Goal: Transaction & Acquisition: Register for event/course

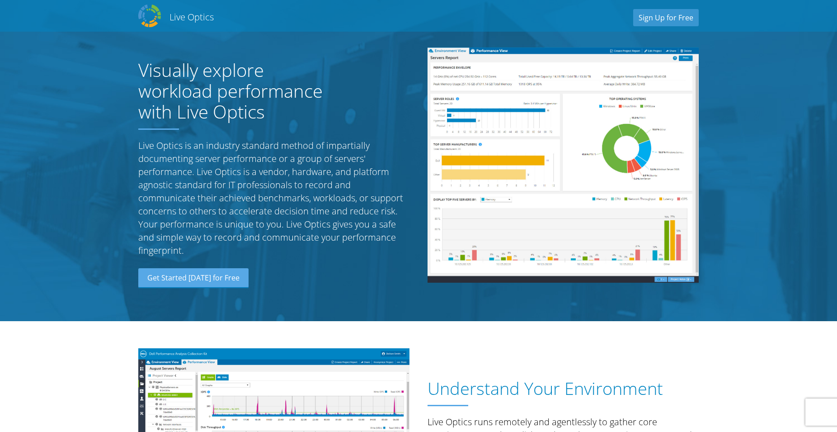
click at [664, 18] on link "Sign Up for Free" at bounding box center [666, 17] width 66 height 17
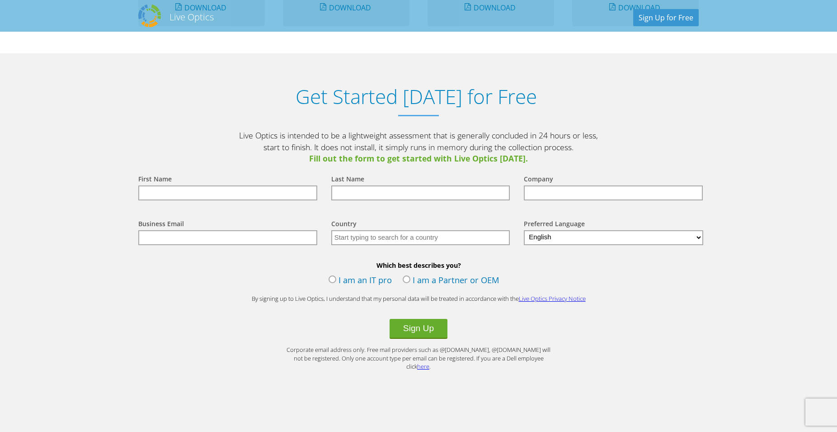
scroll to position [943, 0]
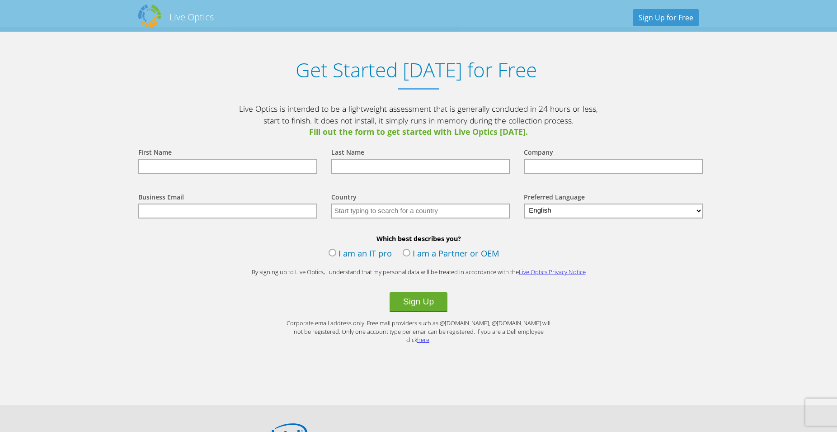
click at [226, 165] on input "text" at bounding box center [227, 166] width 179 height 15
click at [358, 257] on label "I am an IT pro" at bounding box center [360, 254] width 63 height 14
click at [0, 0] on input "I am an IT pro" at bounding box center [0, 0] width 0 height 0
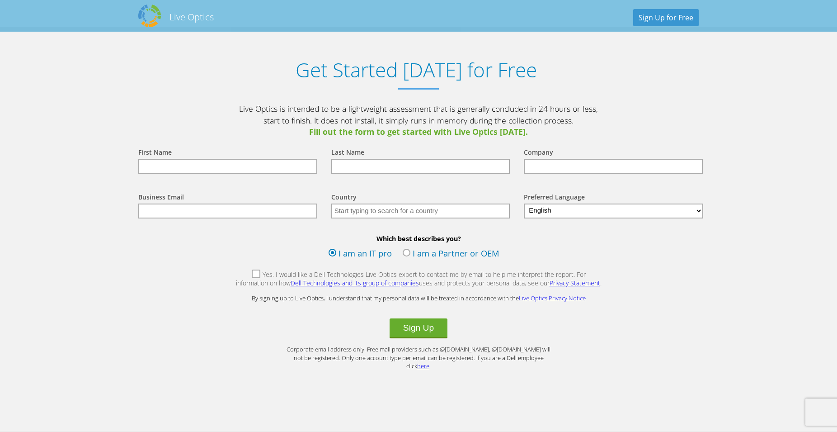
click at [268, 166] on input "text" at bounding box center [227, 166] width 179 height 15
type input "Fauzaan"
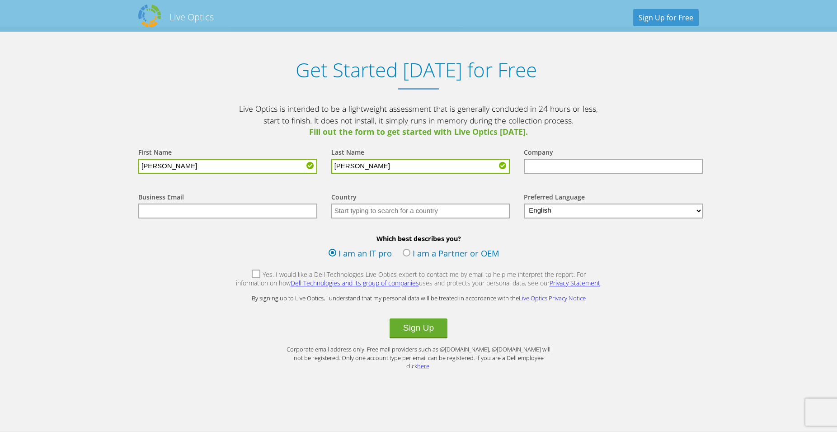
type input "Rahman"
click at [631, 168] on input "text" at bounding box center [613, 166] width 179 height 15
type input "UCSC"
click at [275, 211] on input "text" at bounding box center [227, 210] width 179 height 15
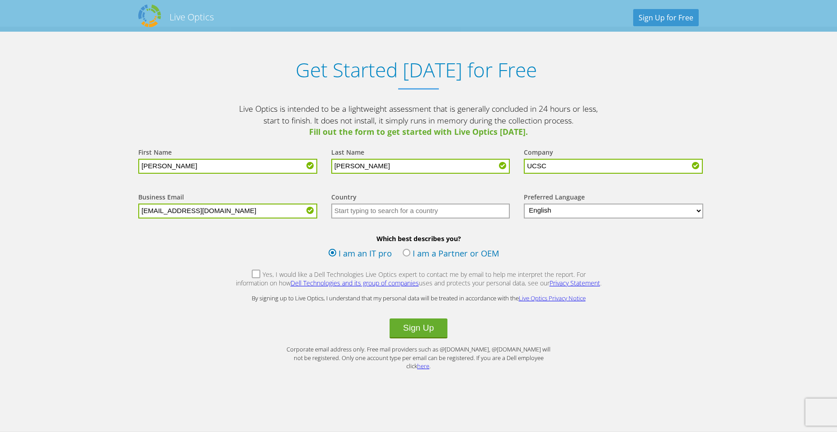
type input "frm@ucsc.cmb.ac.lk"
type input "Sri Lanka"
click at [237, 277] on label "Yes, I would like a Dell Technologies Live Optics expert to contact me by email…" at bounding box center [418, 279] width 367 height 19
click at [0, 0] on input "Yes, I would like a Dell Technologies Live Optics expert to contact me by email…" at bounding box center [0, 0] width 0 height 0
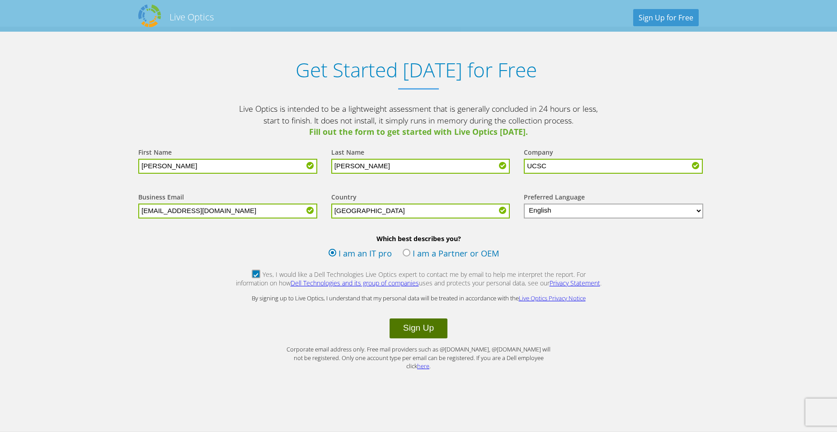
click at [424, 330] on button "Sign Up" at bounding box center [419, 328] width 58 height 20
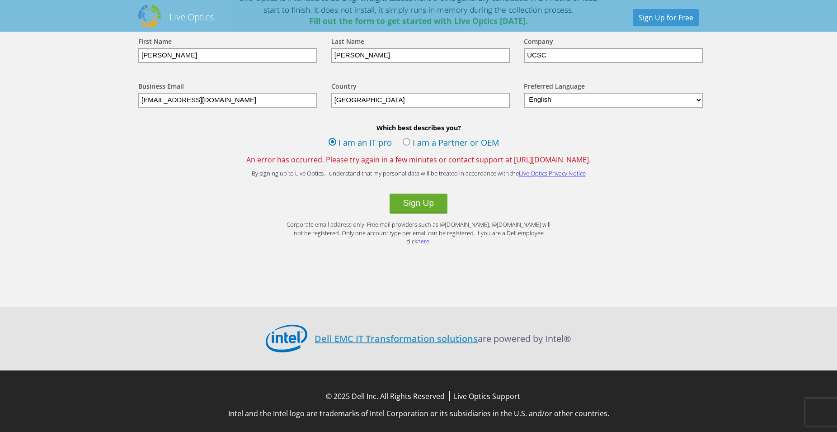
scroll to position [1008, 0]
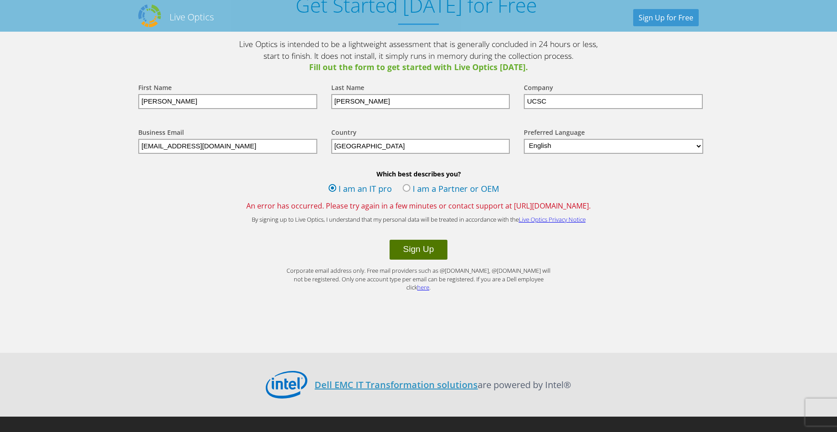
click at [429, 248] on button "Sign Up" at bounding box center [419, 250] width 58 height 20
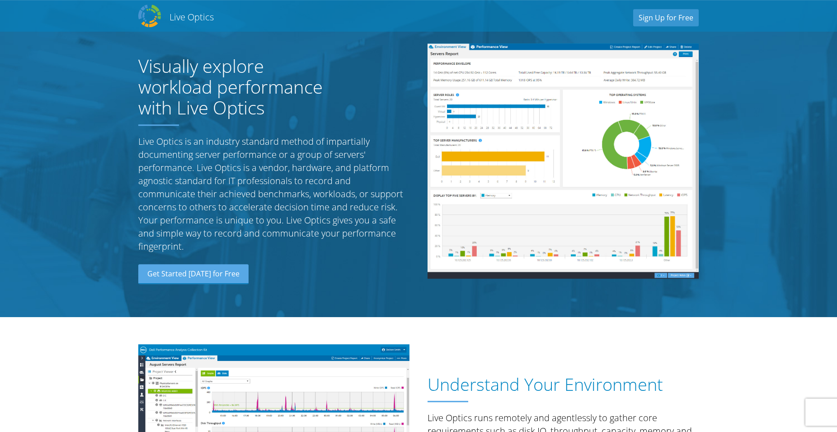
scroll to position [2, 0]
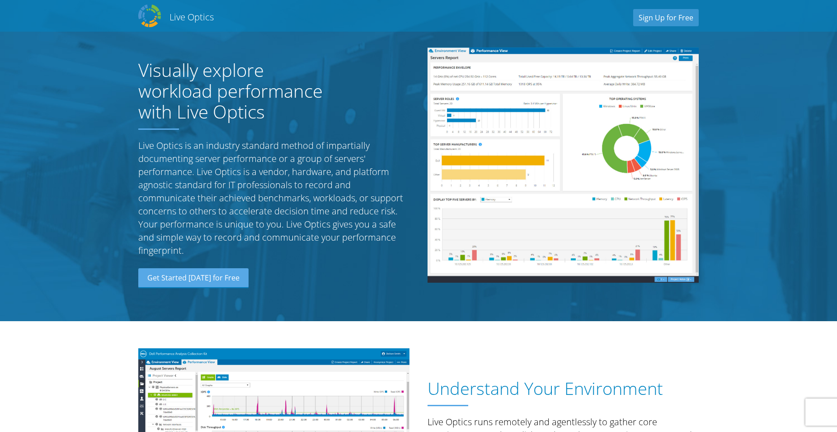
scroll to position [731, 0]
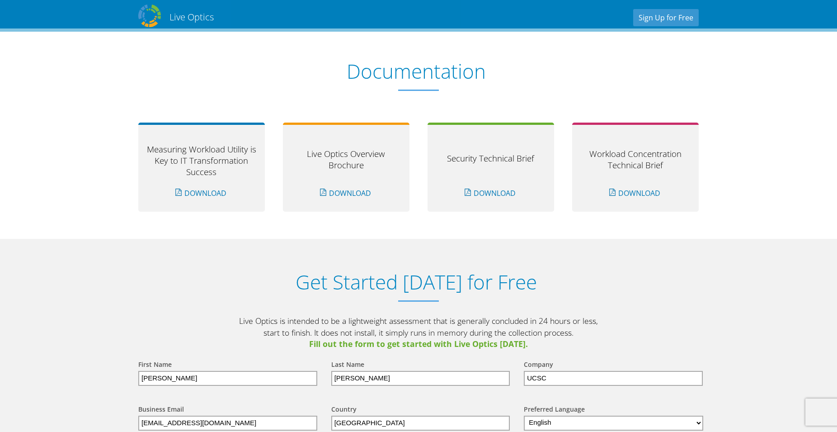
click at [191, 16] on h2 "Live Optics" at bounding box center [192, 17] width 44 height 12
click at [152, 19] on img at bounding box center [149, 16] width 23 height 23
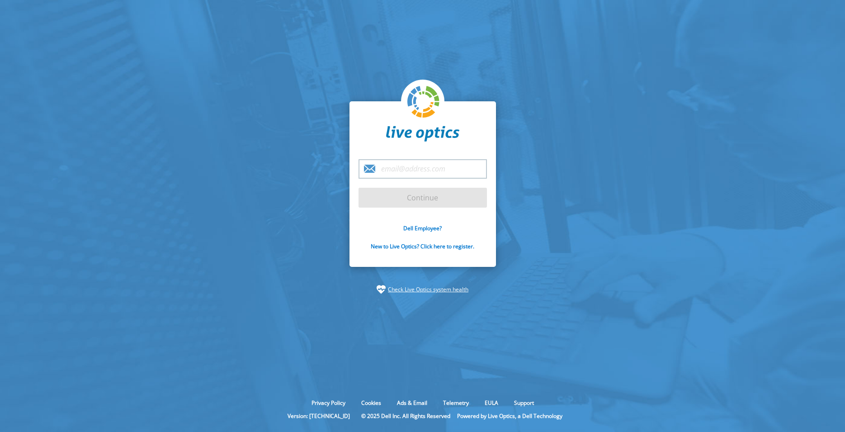
click at [405, 171] on input "email" at bounding box center [422, 168] width 128 height 19
type input "[EMAIL_ADDRESS][DOMAIN_NAME]"
click at [358, 188] on input "Continue" at bounding box center [422, 198] width 128 height 20
click at [414, 203] on input "Continue" at bounding box center [422, 198] width 128 height 20
click at [419, 198] on input "Continue" at bounding box center [422, 198] width 128 height 20
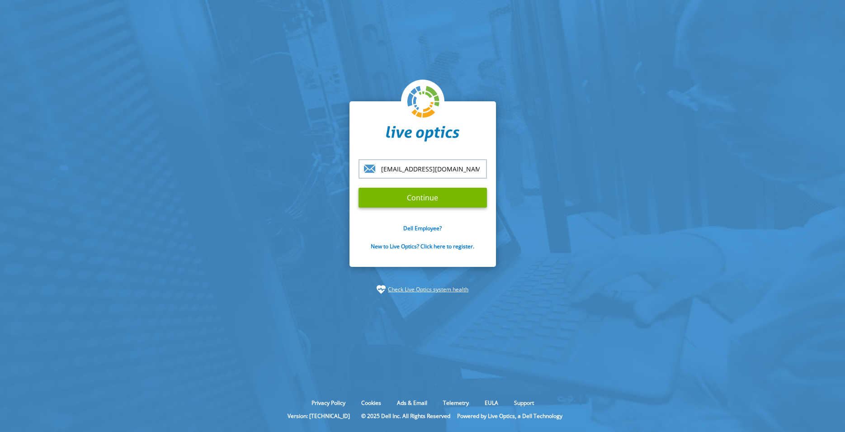
click at [455, 166] on input "frm@ucsc.cmb.ac.lk" at bounding box center [422, 168] width 128 height 19
click at [446, 197] on input "Continue" at bounding box center [422, 198] width 128 height 20
click at [417, 200] on input "Continue" at bounding box center [422, 198] width 128 height 20
click at [459, 172] on input "frm@ucsc.cmb.ac.lk" at bounding box center [422, 168] width 128 height 19
click at [358, 188] on input "Continue" at bounding box center [422, 198] width 128 height 20
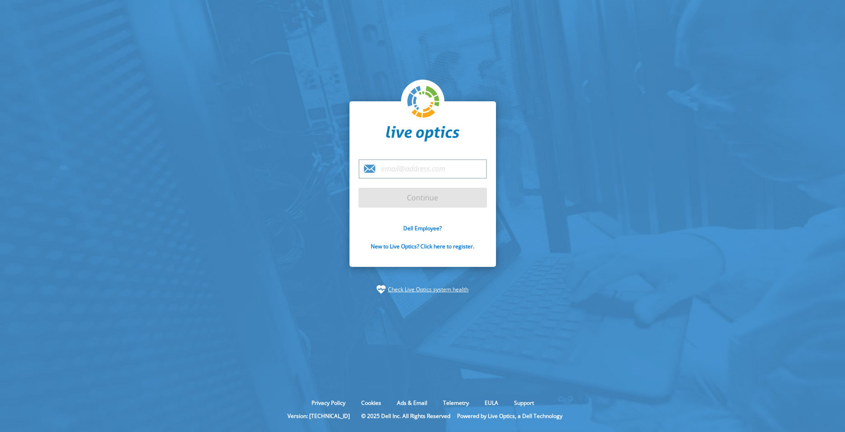
click at [574, 210] on section "Continue Dell Employee? New to Live Optics? Click here to register. Check Live …" at bounding box center [422, 197] width 845 height 395
